Goal: Information Seeking & Learning: Learn about a topic

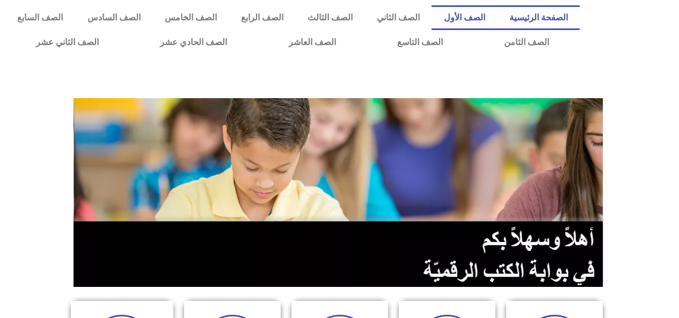
click at [477, 18] on link "الصف الأول" at bounding box center [464, 17] width 65 height 25
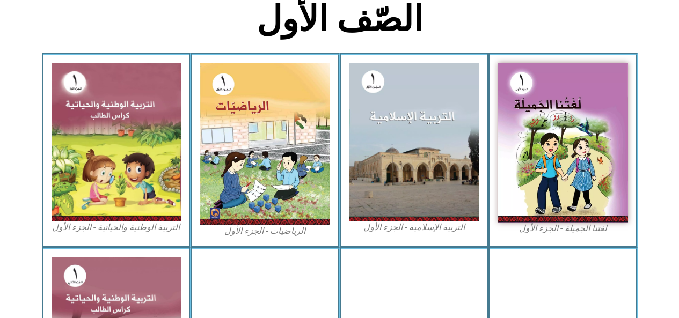
scroll to position [281, 0]
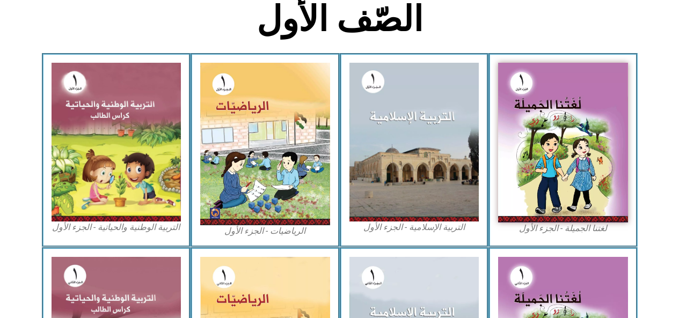
click at [552, 231] on figcaption "لغتنا الجميلة - الجزء الأول​" at bounding box center [563, 229] width 130 height 12
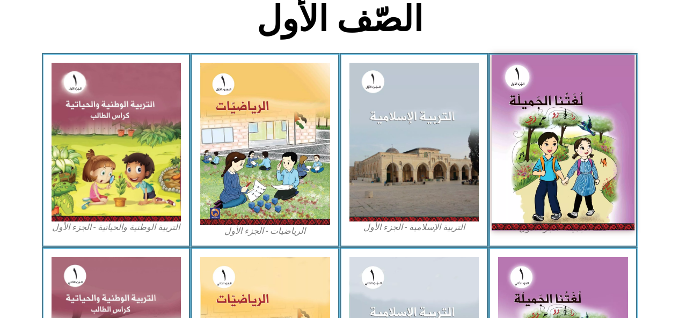
click at [556, 195] on img at bounding box center [563, 143] width 143 height 176
click at [134, 145] on img at bounding box center [117, 142] width 130 height 159
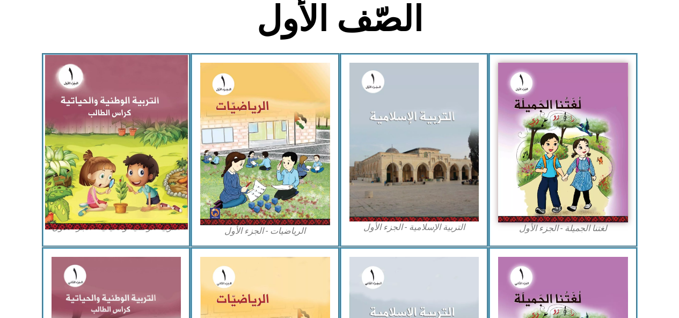
click at [565, 91] on img at bounding box center [563, 143] width 130 height 160
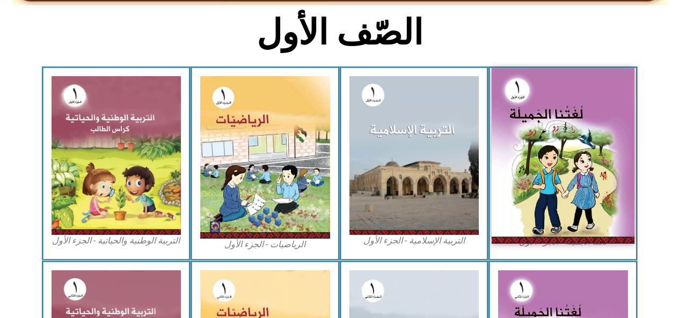
scroll to position [267, 0]
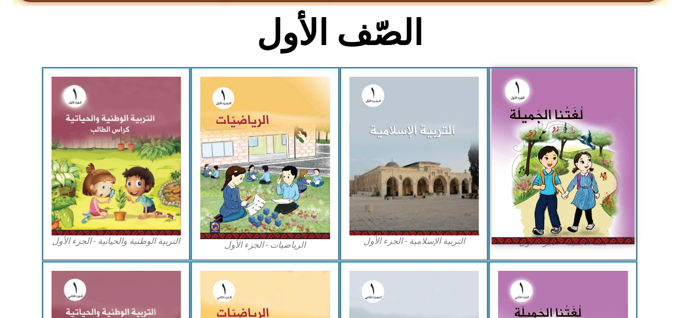
click at [585, 194] on img at bounding box center [563, 157] width 143 height 176
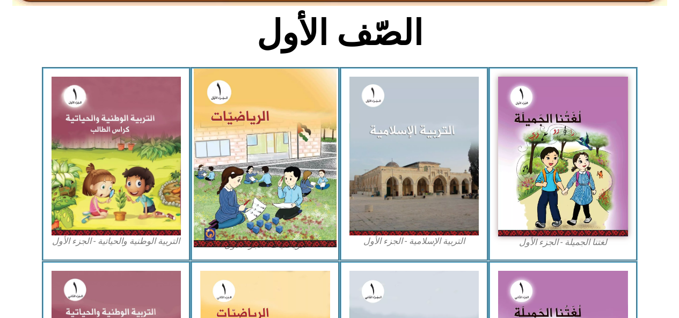
click at [246, 135] on img at bounding box center [265, 158] width 143 height 179
click at [294, 171] on img at bounding box center [265, 158] width 143 height 179
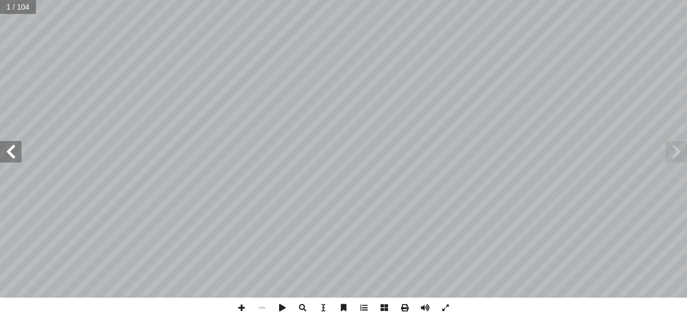
click at [682, 151] on span at bounding box center [676, 151] width 21 height 21
click at [687, 148] on span at bounding box center [676, 151] width 21 height 21
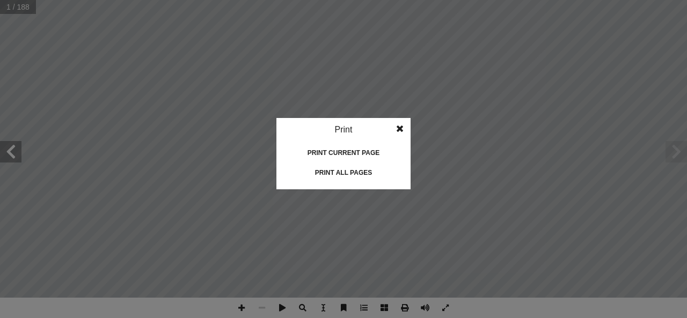
click at [484, 237] on idv "Print Print current page Print left page Print right page Print all pages" at bounding box center [343, 159] width 687 height 318
click at [482, 263] on idv "Print Print current page Print left page Print right page Print all pages" at bounding box center [343, 159] width 687 height 318
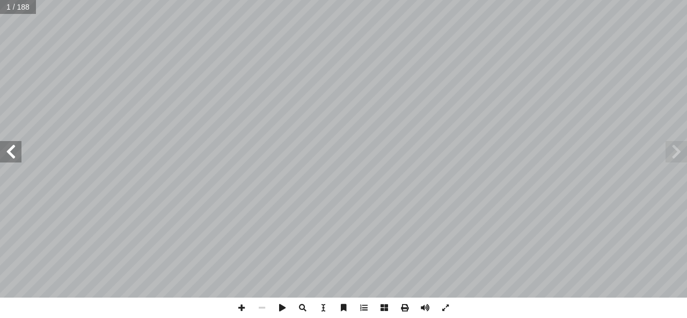
click at [671, 161] on span at bounding box center [676, 151] width 21 height 21
click at [19, 151] on span at bounding box center [10, 151] width 21 height 21
click at [17, 149] on span at bounding box center [10, 151] width 21 height 21
click at [369, 164] on div "٨ : ٢ َ العدد ُ ب ُ ت ْ ك أ ا ٢ ٢ ٢ ٢ ٢ ٢ ٢ ٢ ٢ ٢ ـــــــــــــــــــــــــــــ…" at bounding box center [447, 149] width 207 height 268
